Goal: Transaction & Acquisition: Purchase product/service

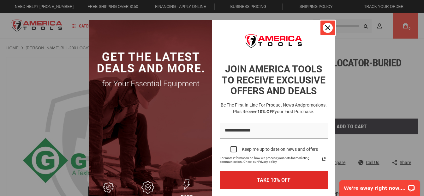
click at [323, 31] on div "Close" at bounding box center [328, 28] width 10 height 10
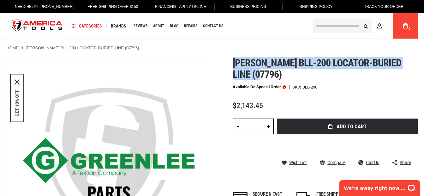
drag, startPoint x: 233, startPoint y: 62, endPoint x: 402, endPoint y: 74, distance: 169.6
click at [402, 74] on h1 "[PERSON_NAME] bll-200 locator-buried line (07796)" at bounding box center [325, 68] width 185 height 23
drag, startPoint x: 402, startPoint y: 74, endPoint x: 363, endPoint y: 62, distance: 41.4
copy span "[PERSON_NAME] bll-200 locator-buried line (07796)"
